Goal: Task Accomplishment & Management: Use online tool/utility

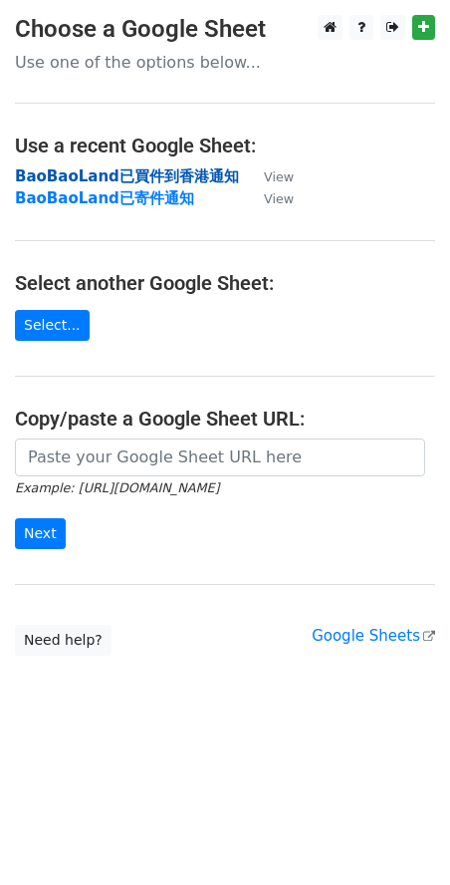
click at [160, 177] on strong "BaoBaoLand已買件到香港通知" at bounding box center [127, 176] width 224 height 18
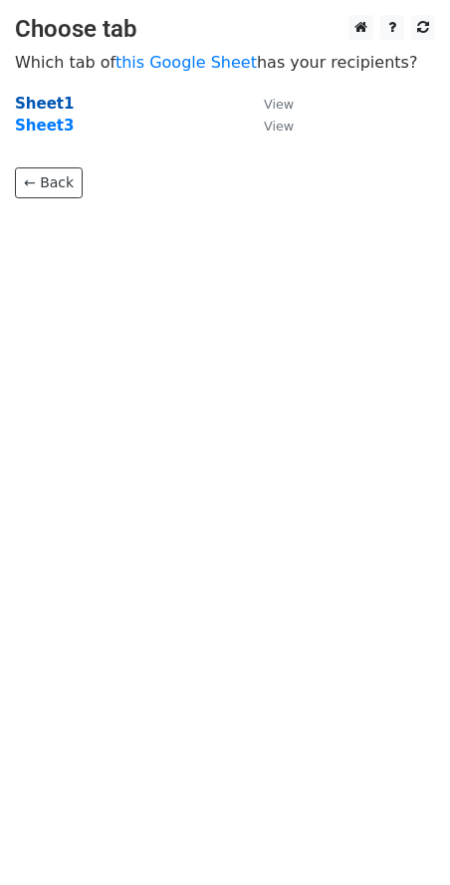
click at [54, 108] on strong "Sheet1" at bounding box center [44, 104] width 59 height 18
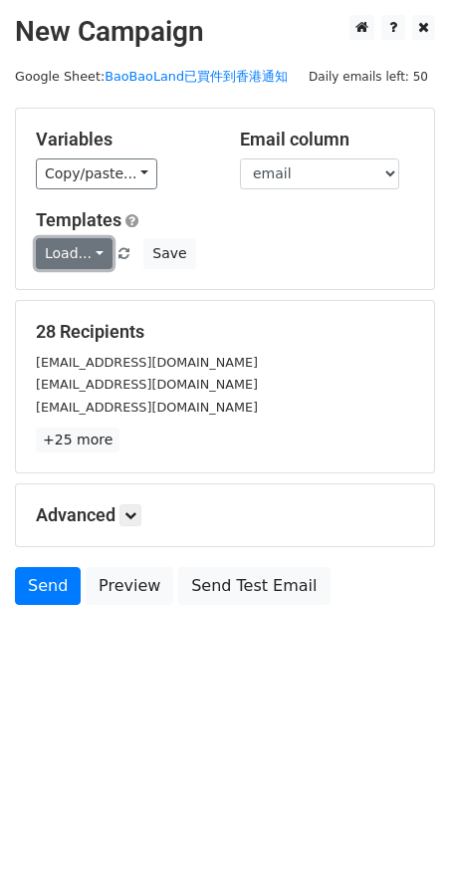
click at [96, 257] on link "Load..." at bounding box center [74, 253] width 77 height 31
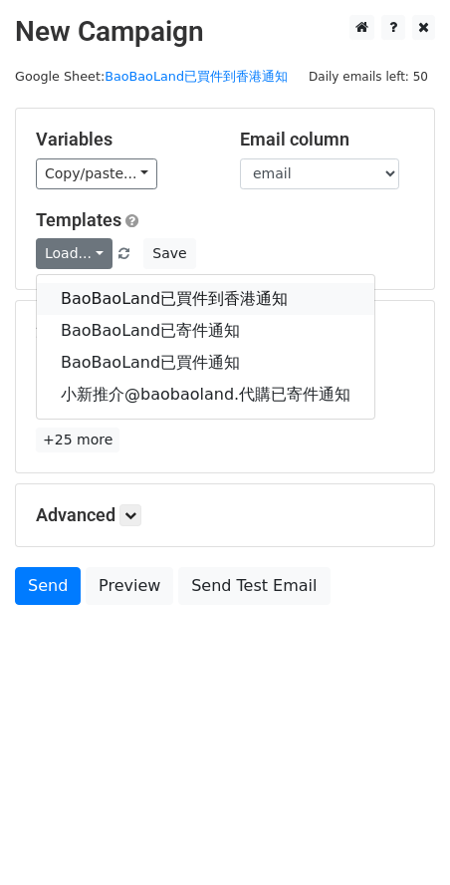
click at [166, 305] on link "BaoBaoLand已買件到香港通知" at bounding box center [206, 299] width 338 height 32
